Goal: Ask a question

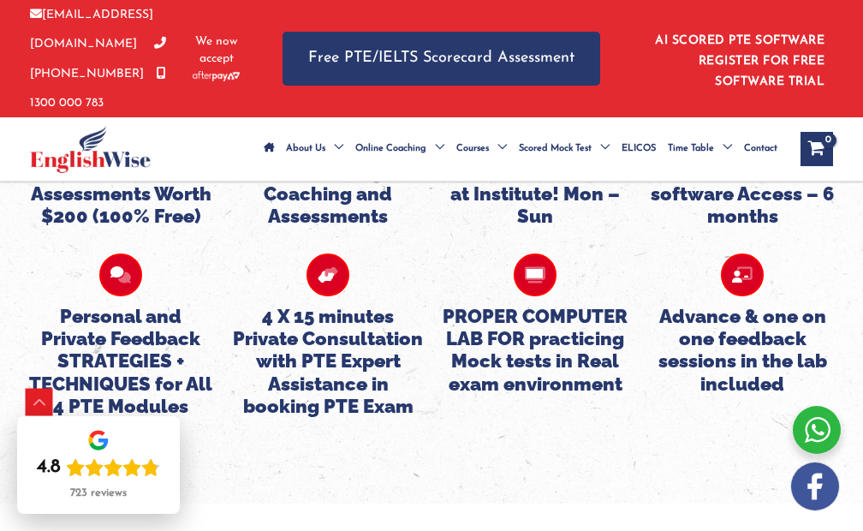
scroll to position [6662, 0]
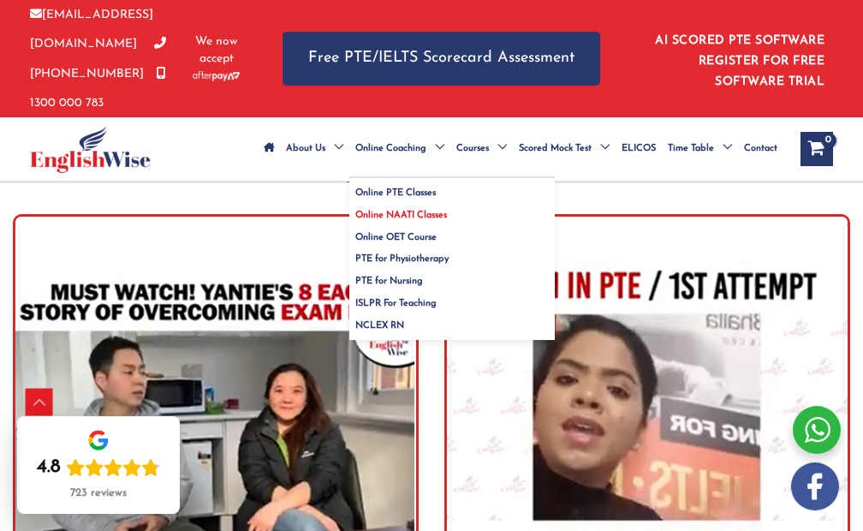
click at [419, 211] on span "Online NAATI Classes" at bounding box center [401, 215] width 92 height 9
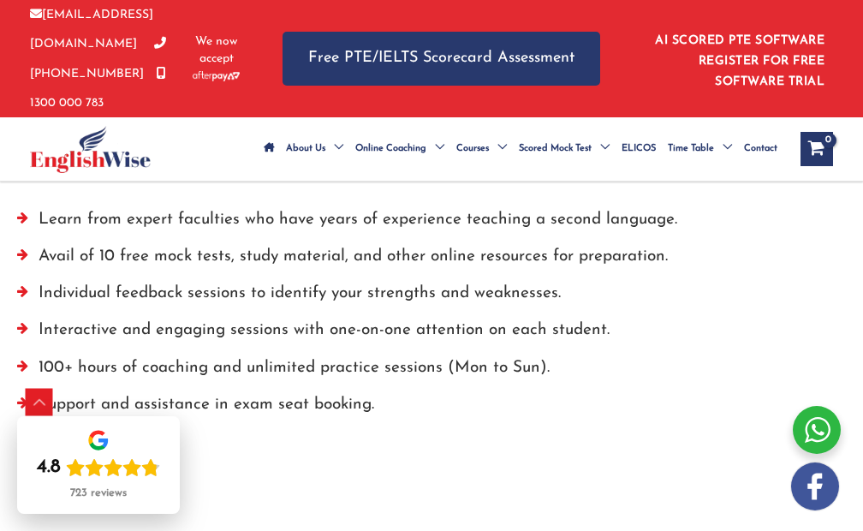
scroll to position [3541, 0]
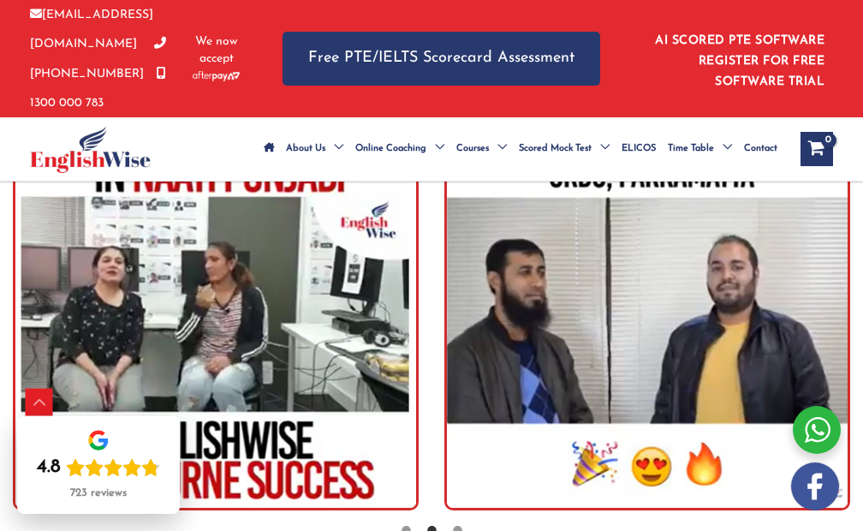
scroll to position [3028, 0]
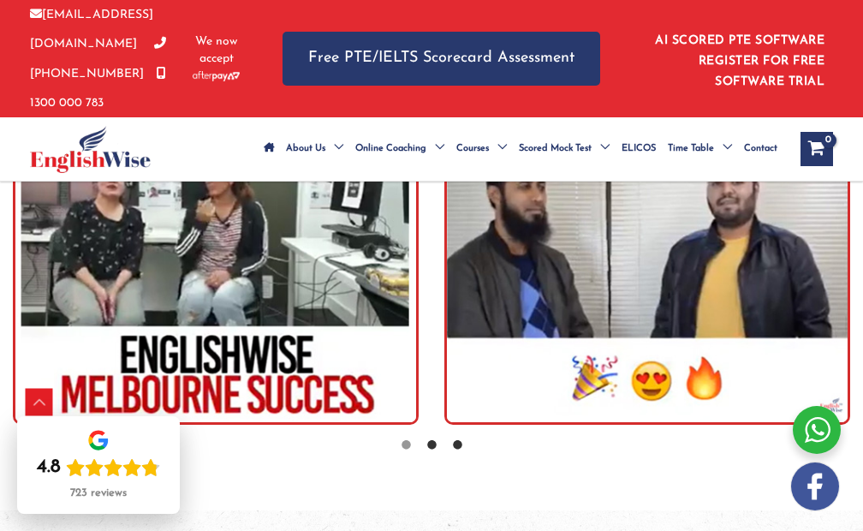
click at [461, 452] on icon at bounding box center [457, 445] width 13 height 13
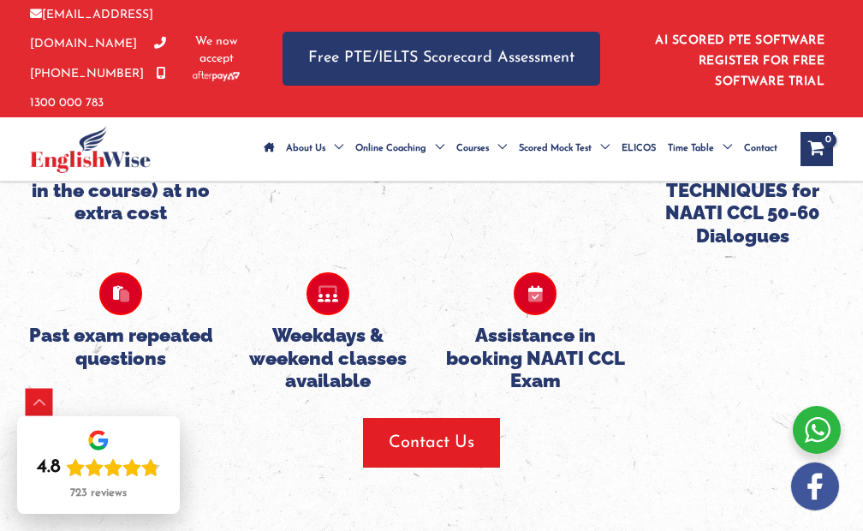
scroll to position [3712, 0]
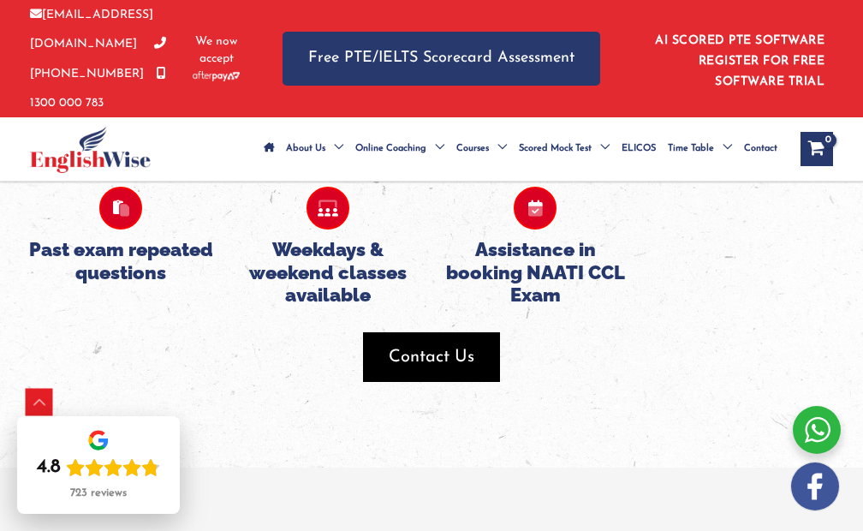
click at [455, 369] on span "Contact Us" at bounding box center [432, 357] width 86 height 24
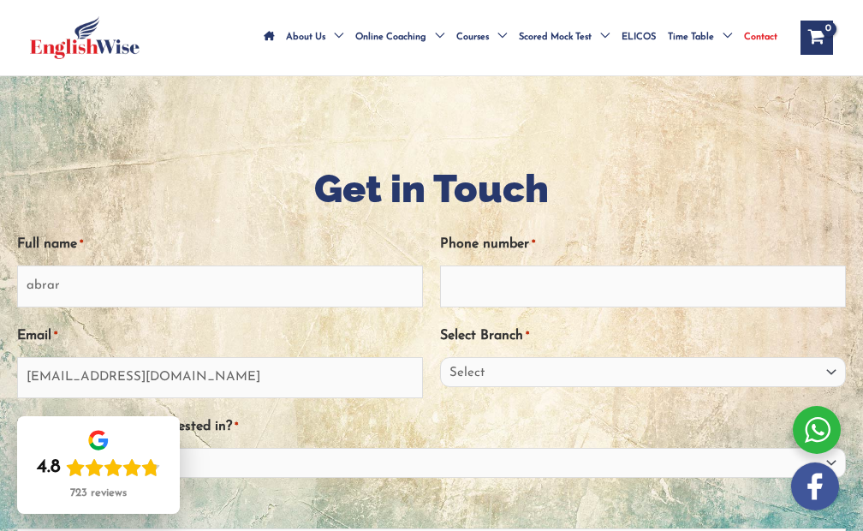
type input "[EMAIL_ADDRESS][DOMAIN_NAME]"
click at [526, 286] on input "Phone number *" at bounding box center [643, 285] width 406 height 41
type input "0481878764"
click at [610, 365] on select "Select Sydney City Center Sydney Parramatta EnglishWise Global Brisbane Gold Co…" at bounding box center [643, 372] width 406 height 30
select select "Victoria"
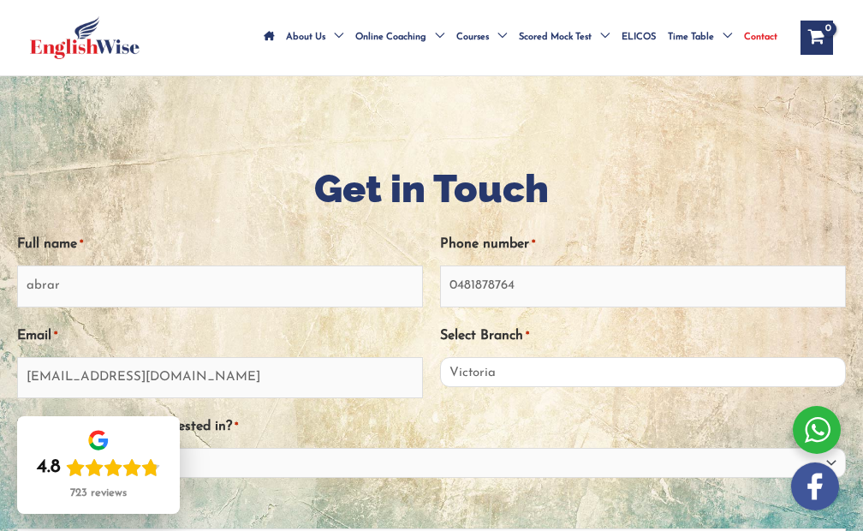
click at [440, 357] on select "Select Sydney City Center Sydney Parramatta EnglishWise Global Brisbane Gold Co…" at bounding box center [643, 372] width 406 height 30
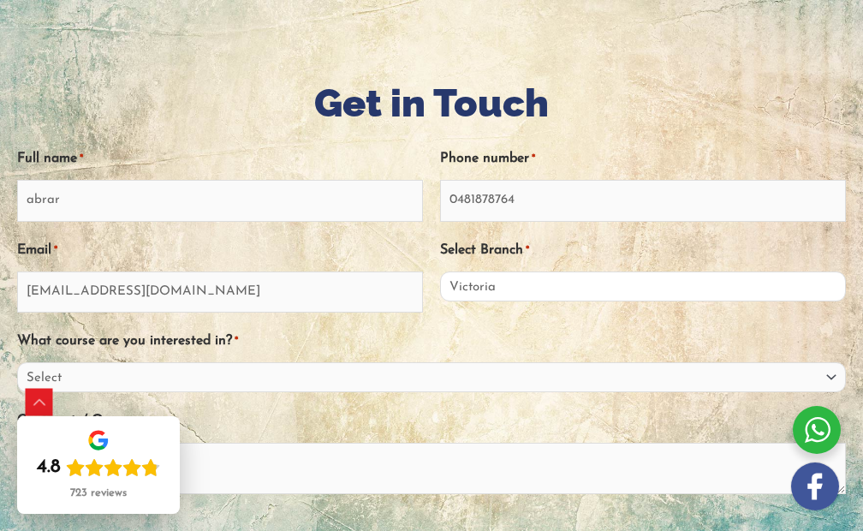
scroll to position [288, 0]
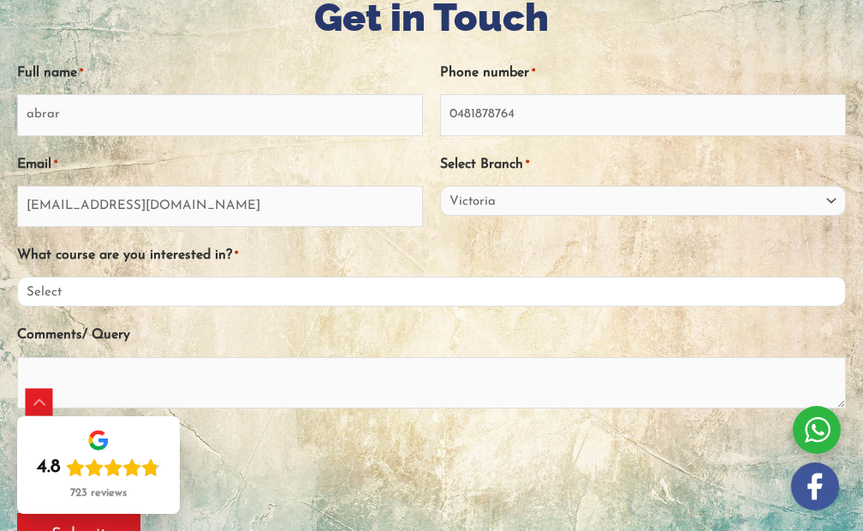
click at [326, 283] on select "Select PTE NAATI IELTS OET General English" at bounding box center [431, 291] width 829 height 30
select select "NAATI"
click at [17, 276] on select "Select PTE NAATI IELTS OET General English" at bounding box center [431, 291] width 829 height 30
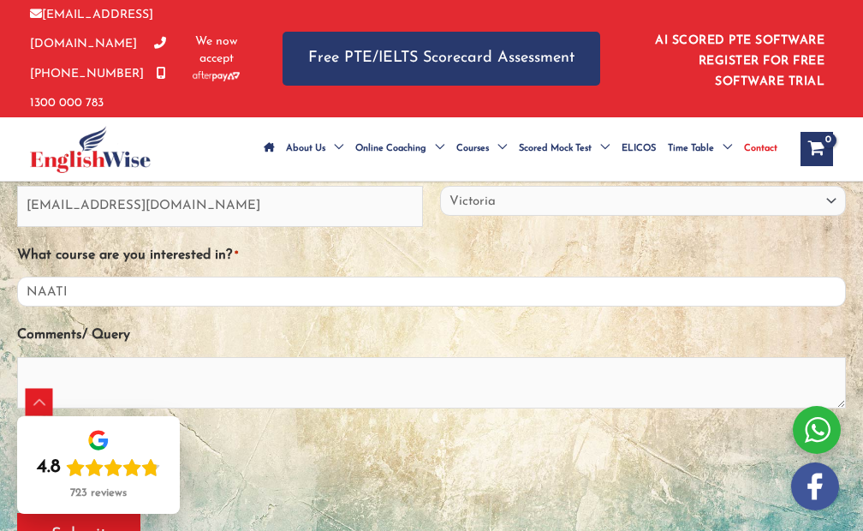
scroll to position [374, 0]
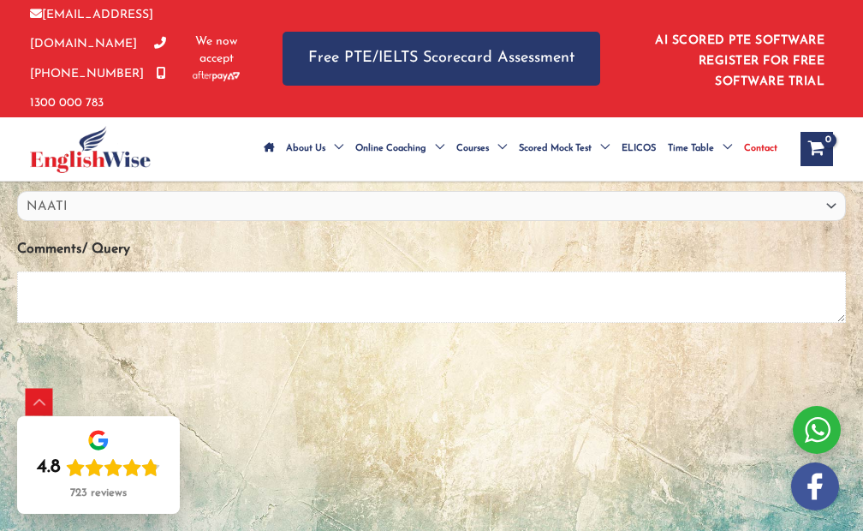
click at [294, 293] on textarea "Comments/ Query" at bounding box center [431, 296] width 829 height 51
type textarea "URDU CLASSES AND FEES"
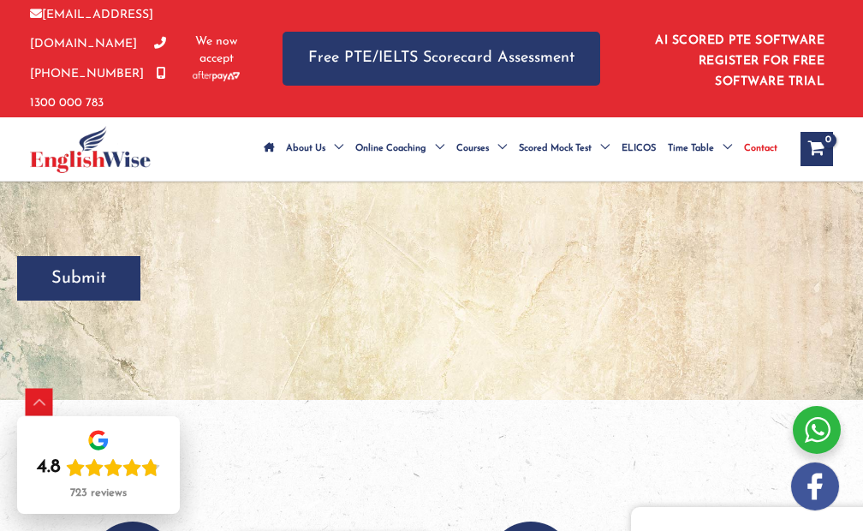
click at [80, 299] on input "Submit" at bounding box center [78, 278] width 123 height 45
